Goal: Navigation & Orientation: Find specific page/section

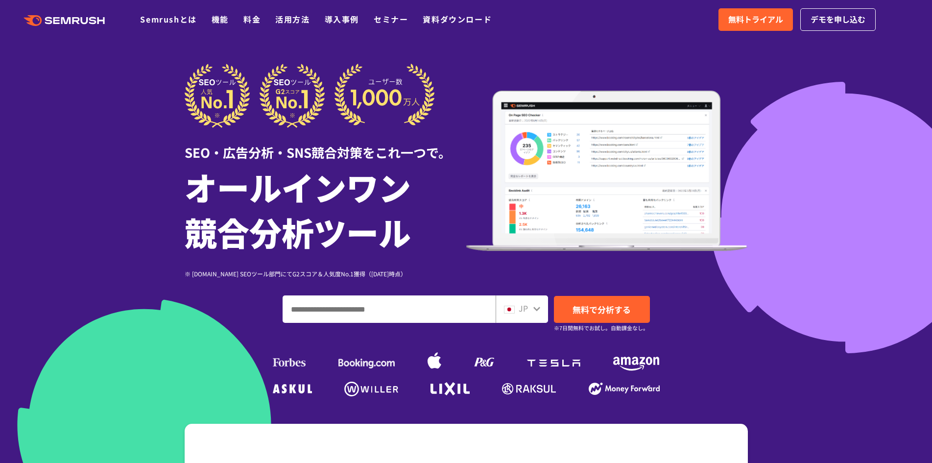
click at [64, 14] on link ".cls {fill: #FF642D;}" at bounding box center [65, 19] width 111 height 13
click at [138, 89] on div at bounding box center [466, 273] width 932 height 546
